Goal: Transaction & Acquisition: Purchase product/service

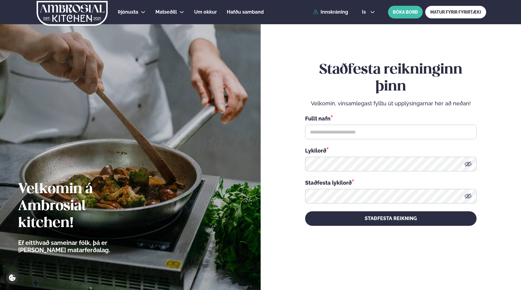
click at [331, 15] on div "Þjónusta Hádegismatur fyrir fyrirtæki Fyrirtækja veitingar Einkapartý Matseðill…" at bounding box center [261, 12] width 488 height 24
click at [333, 13] on link "Innskráning" at bounding box center [330, 11] width 35 height 5
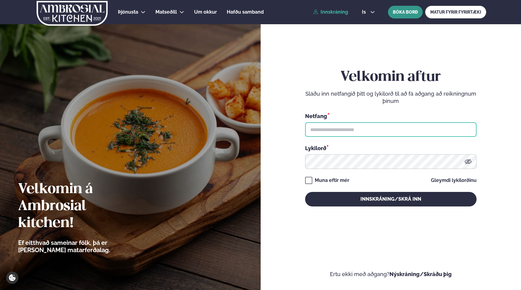
type input "**********"
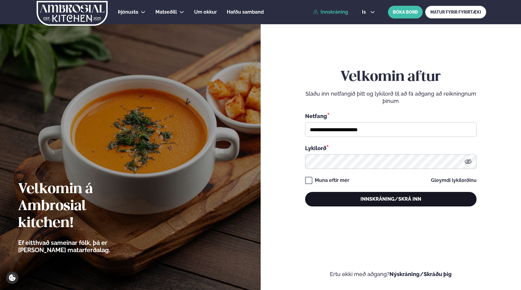
click at [395, 202] on button "Innskráning/Skrá inn" at bounding box center [391, 199] width 172 height 15
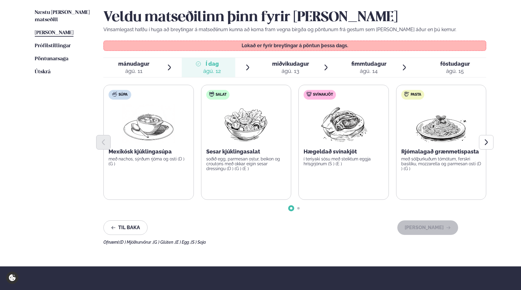
scroll to position [151, 0]
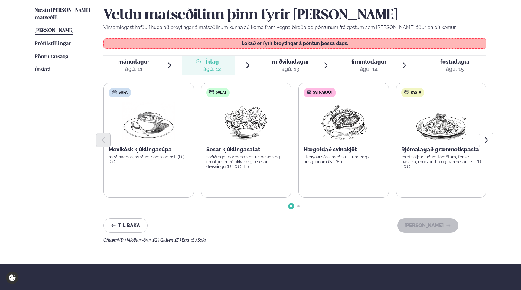
click at [289, 76] on div "Veldu matseðilinn þinn fyrir [PERSON_NAME] Vinsamlegast hafðu í huga að breytin…" at bounding box center [294, 124] width 383 height 235
click at [302, 64] on span "miðvikudagur" at bounding box center [290, 61] width 37 height 6
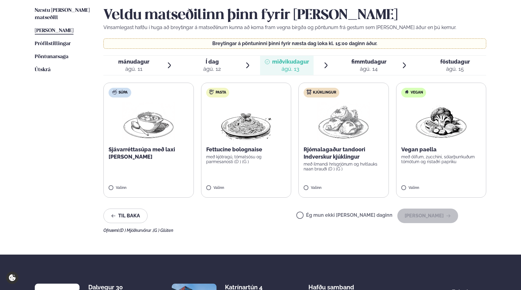
click at [345, 67] on div at bounding box center [346, 65] width 5 height 15
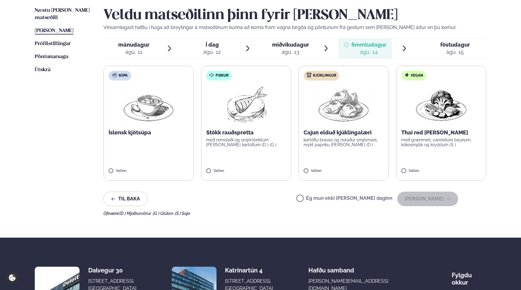
click at [456, 54] on div "ágú. 15" at bounding box center [456, 51] width 30 height 7
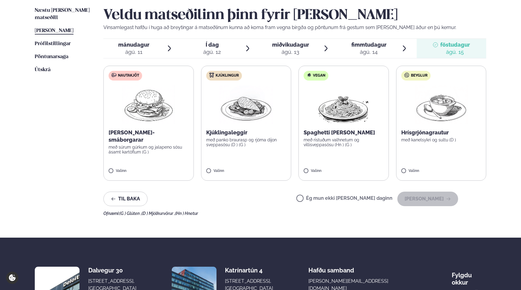
click at [234, 46] on span "Í dag Í d. [DATE]" at bounding box center [209, 48] width 54 height 19
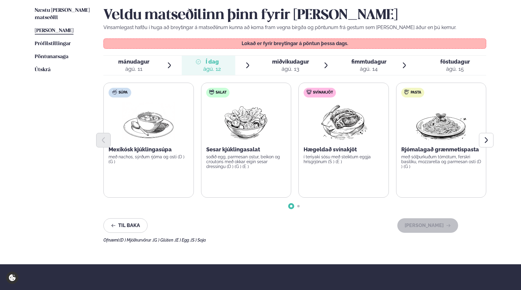
click at [299, 207] on div "Veldu matseðilinn þinn fyrir [PERSON_NAME] Vinsamlegast hafðu í huga að breytin…" at bounding box center [294, 124] width 383 height 235
click at [485, 139] on icon "Next slide" at bounding box center [486, 139] width 7 height 7
